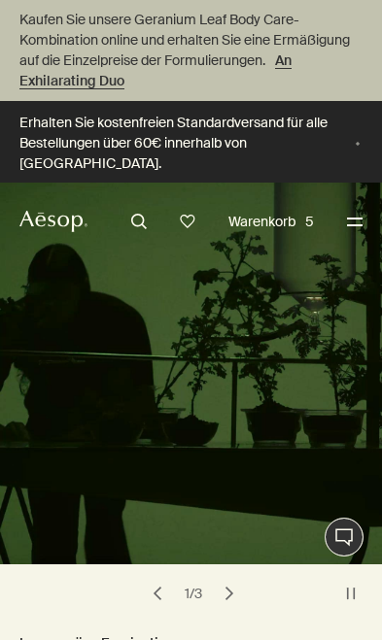
click at [365, 218] on button "Menü" at bounding box center [354, 221] width 25 height 25
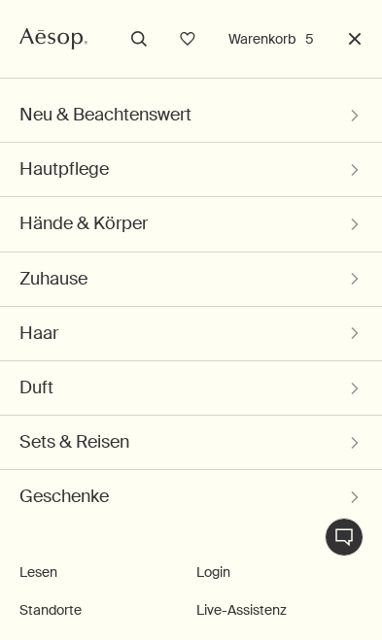
click at [366, 46] on button "Schließen" at bounding box center [354, 38] width 25 height 25
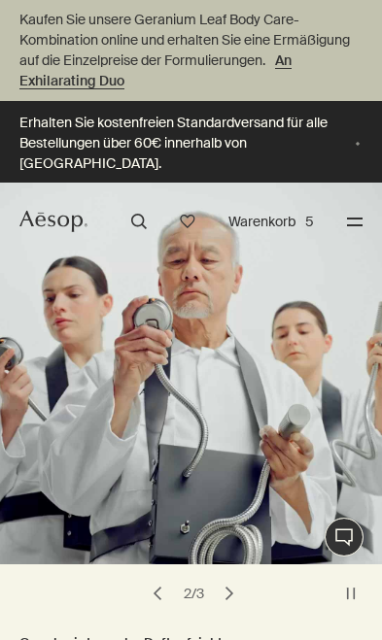
click at [281, 224] on button "Warenkorb 5" at bounding box center [270, 221] width 95 height 23
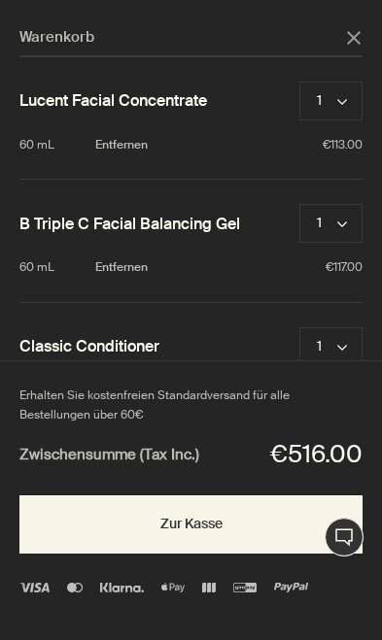
click at [52, 554] on button "Zur Kasse" at bounding box center [190, 524] width 343 height 58
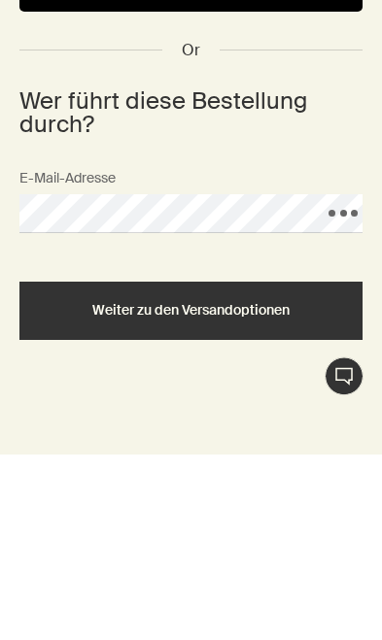
scroll to position [487, 0]
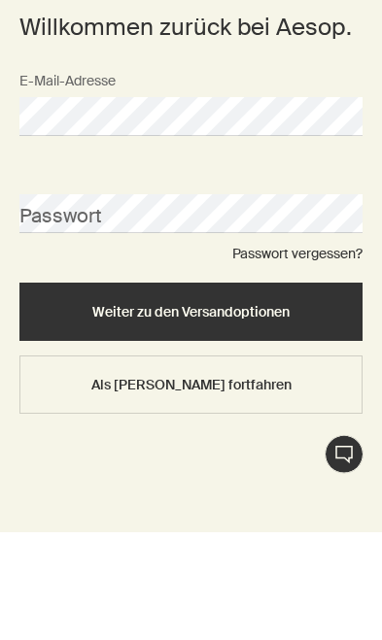
click at [346, 353] on link "Passwort vergessen?" at bounding box center [297, 361] width 130 height 17
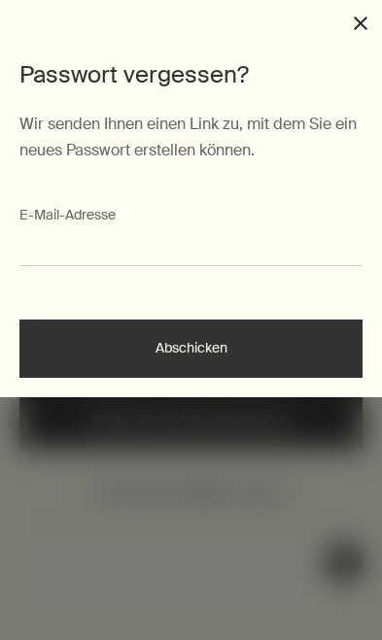
click at [307, 262] on input "E-Mail-Ad­res­se" at bounding box center [190, 251] width 343 height 30
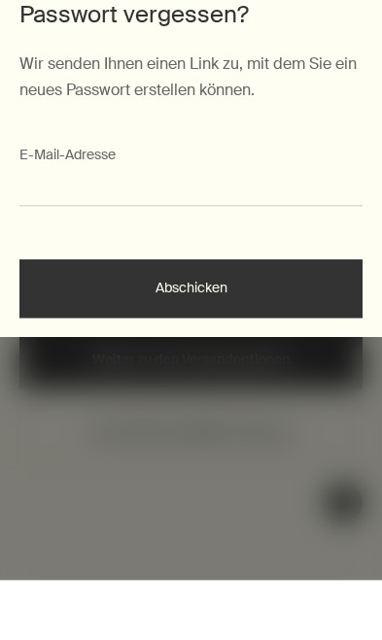
type input "**********"
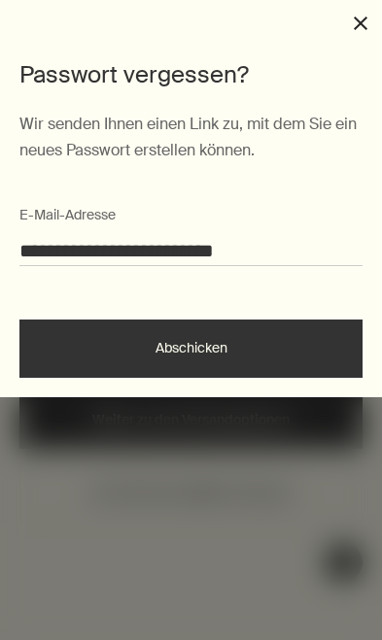
click at [50, 358] on button "Abschicken" at bounding box center [190, 349] width 343 height 58
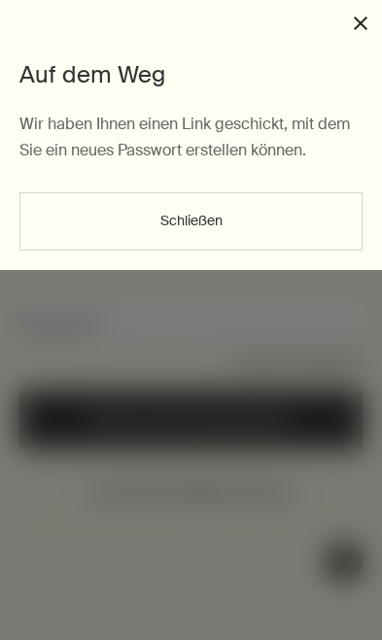
click at [212, 195] on button "Schließen" at bounding box center [190, 221] width 343 height 58
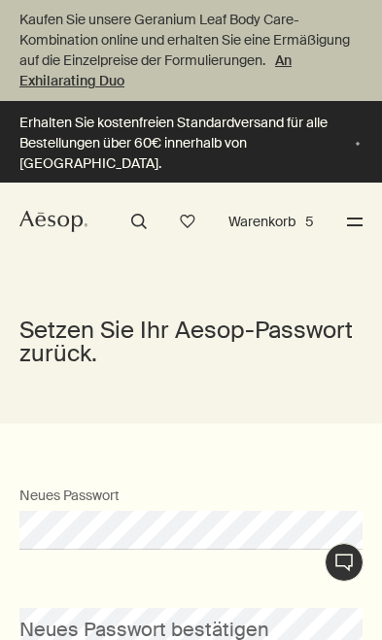
click at [254, 507] on div "Neues Passwort" at bounding box center [191, 516] width 362 height 68
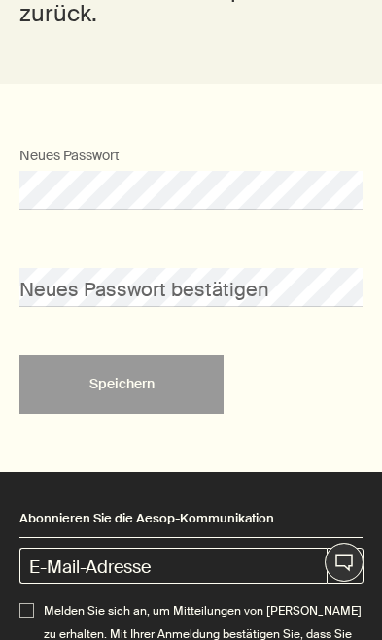
scroll to position [318, 0]
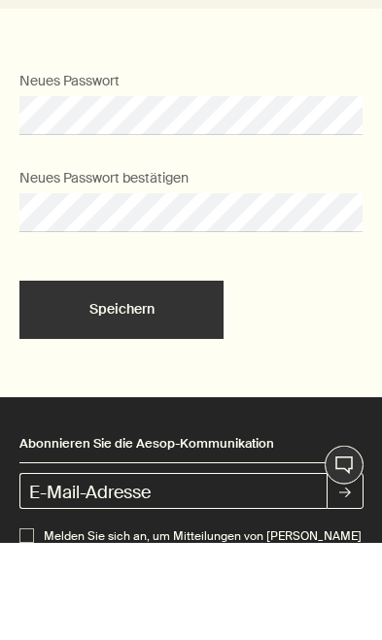
click at [189, 378] on button "Speichern" at bounding box center [121, 407] width 204 height 58
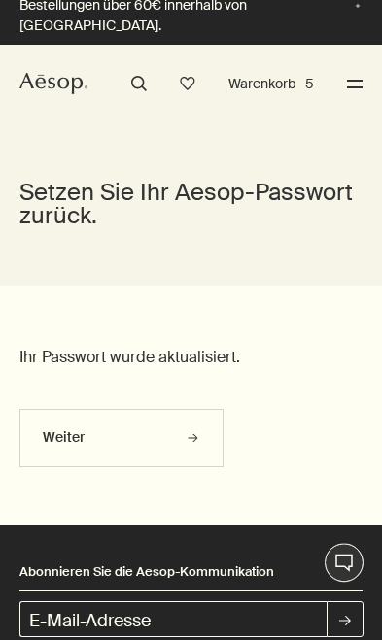
scroll to position [61, 0]
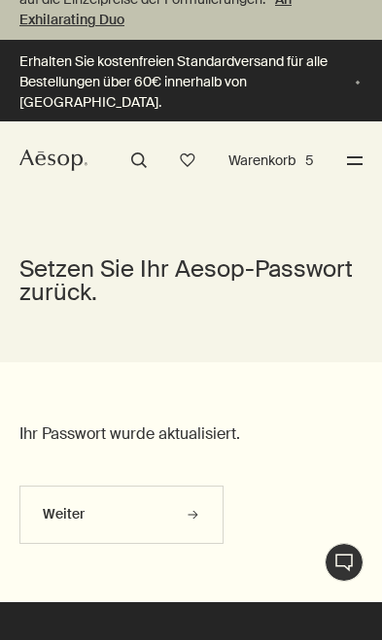
click at [213, 519] on button "Weiter" at bounding box center [121, 515] width 204 height 58
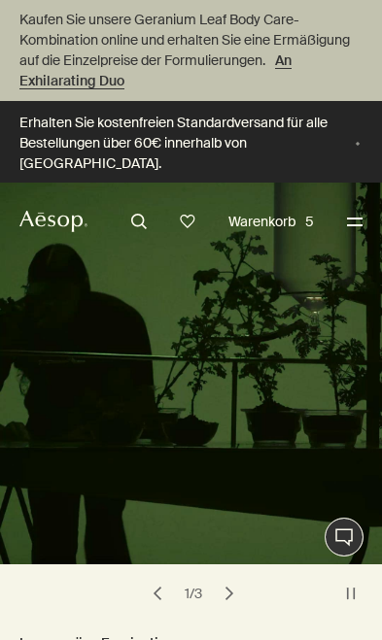
click at [293, 218] on button "Warenkorb 5" at bounding box center [270, 221] width 95 height 23
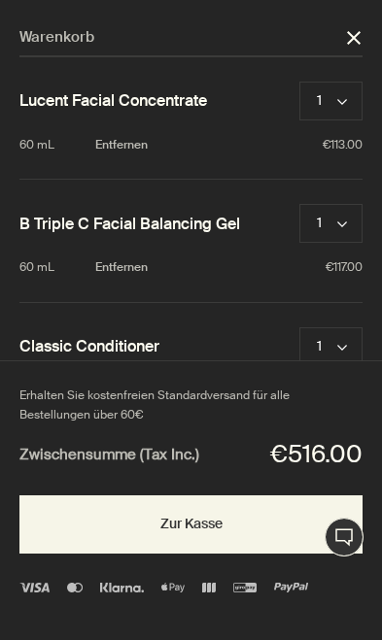
click at [252, 554] on button "Zur Kasse" at bounding box center [190, 524] width 343 height 58
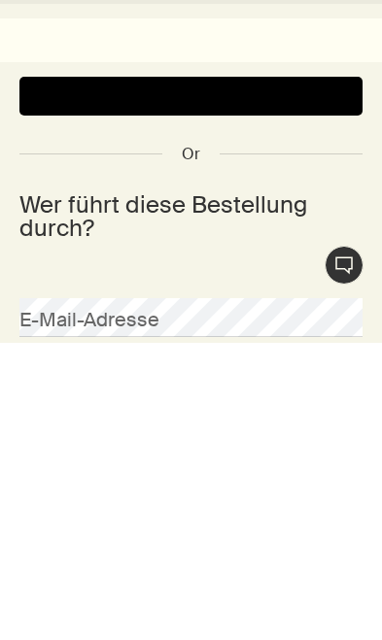
scroll to position [418, 0]
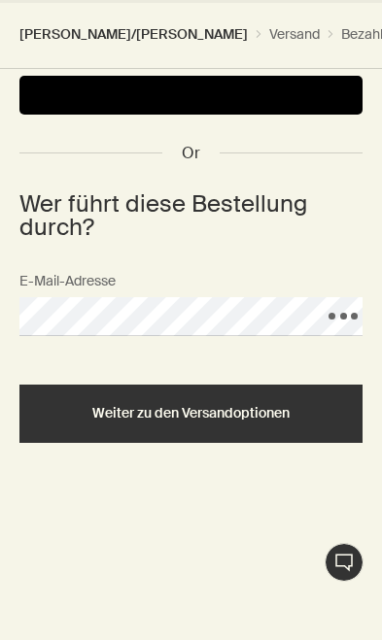
click at [289, 422] on button "Weiter zu den Versandoptionen" at bounding box center [190, 414] width 343 height 58
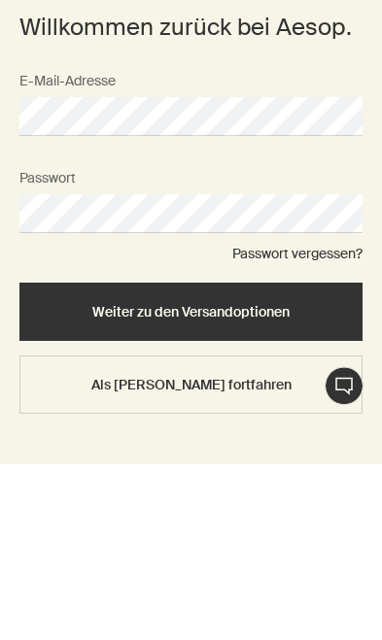
click at [309, 460] on button "Weiter zu den Versandoptionen" at bounding box center [190, 489] width 343 height 58
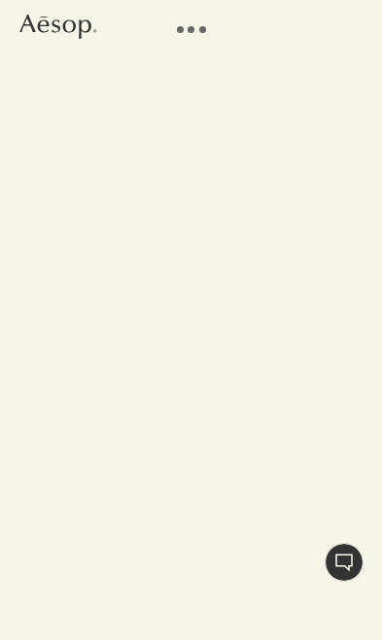
scroll to position [5, 0]
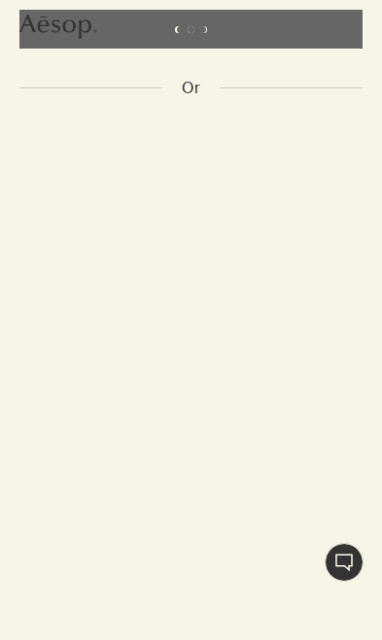
select select "DE"
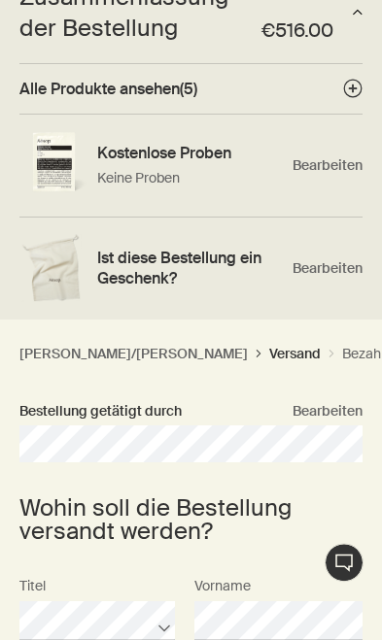
scroll to position [0, 0]
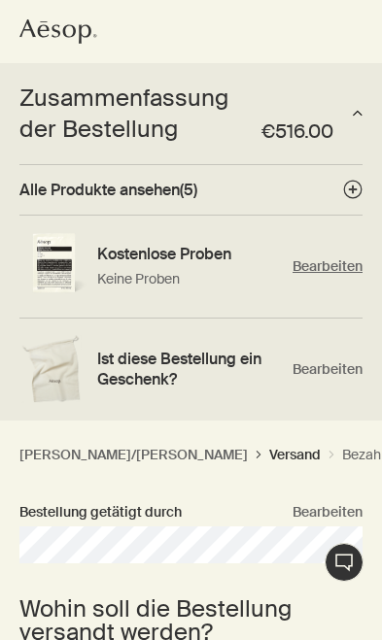
click at [332, 261] on span "Bearbeiten" at bounding box center [327, 266] width 70 height 18
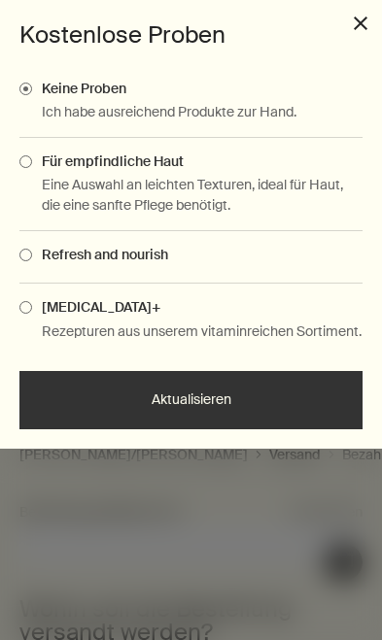
click at [353, 36] on h3 "Kostenlose Proben" at bounding box center [190, 34] width 343 height 31
click at [354, 29] on button "close" at bounding box center [360, 23] width 17 height 17
